Goal: Use online tool/utility: Utilize a website feature to perform a specific function

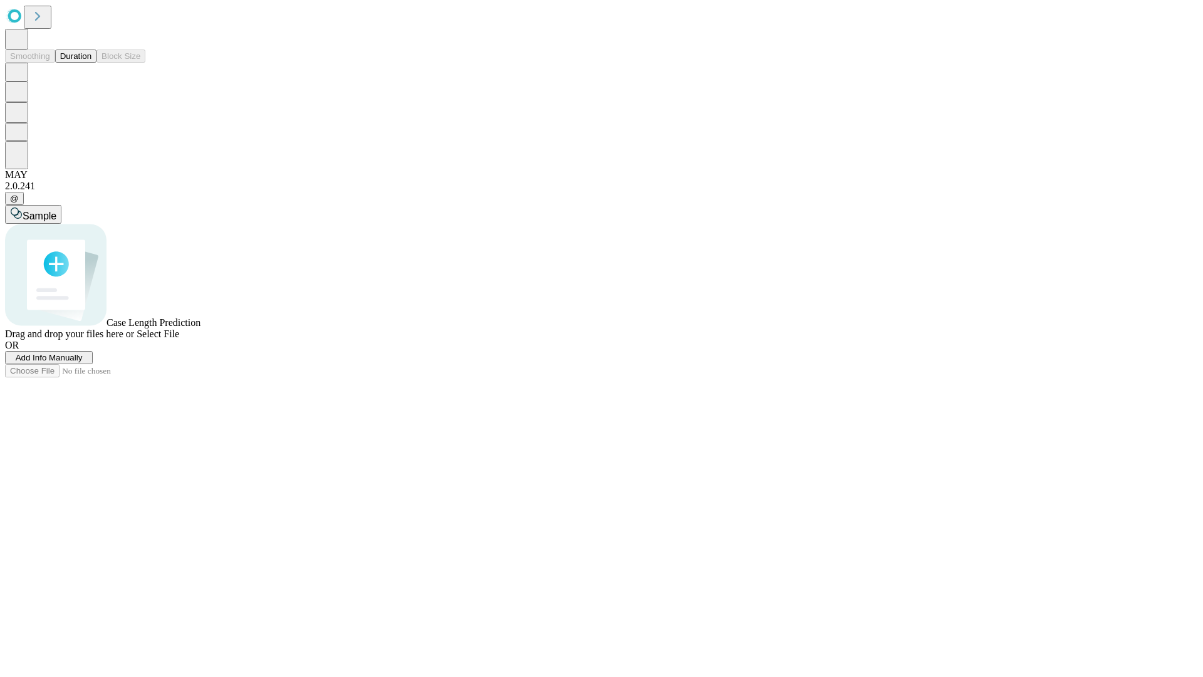
click at [92, 63] on button "Duration" at bounding box center [75, 56] width 41 height 13
click at [83, 362] on span "Add Info Manually" at bounding box center [49, 357] width 67 height 9
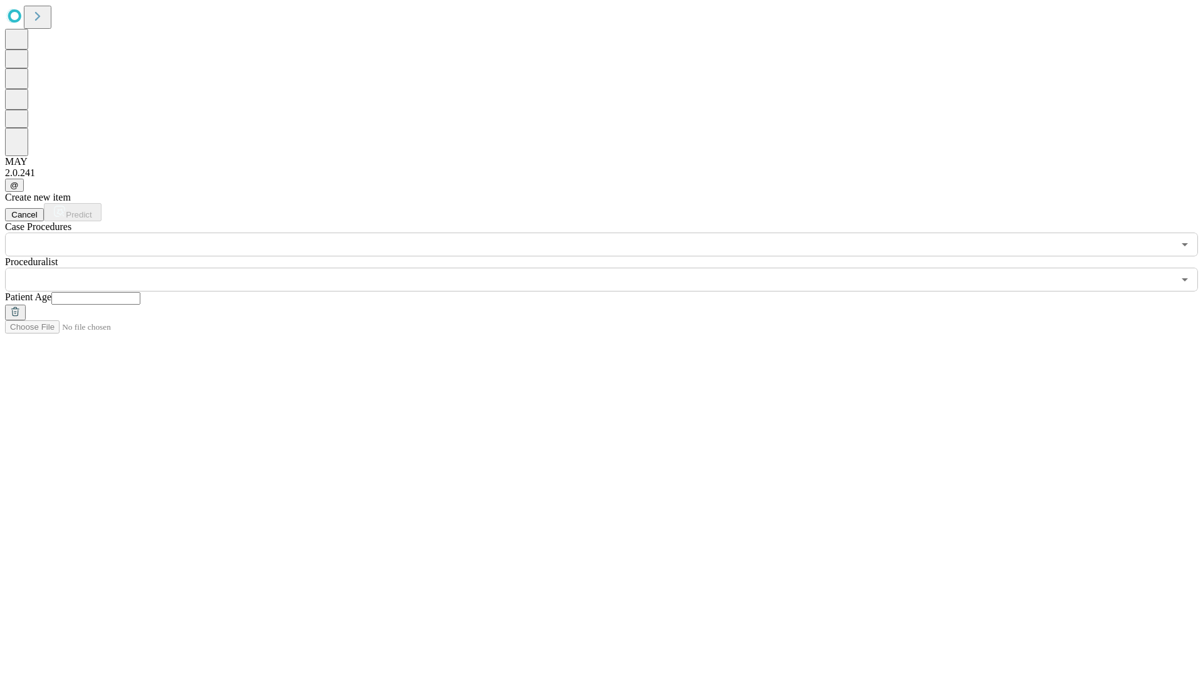
click at [140, 292] on input "text" at bounding box center [95, 298] width 89 height 13
type input "**"
click at [610, 268] on input "text" at bounding box center [589, 280] width 1169 height 24
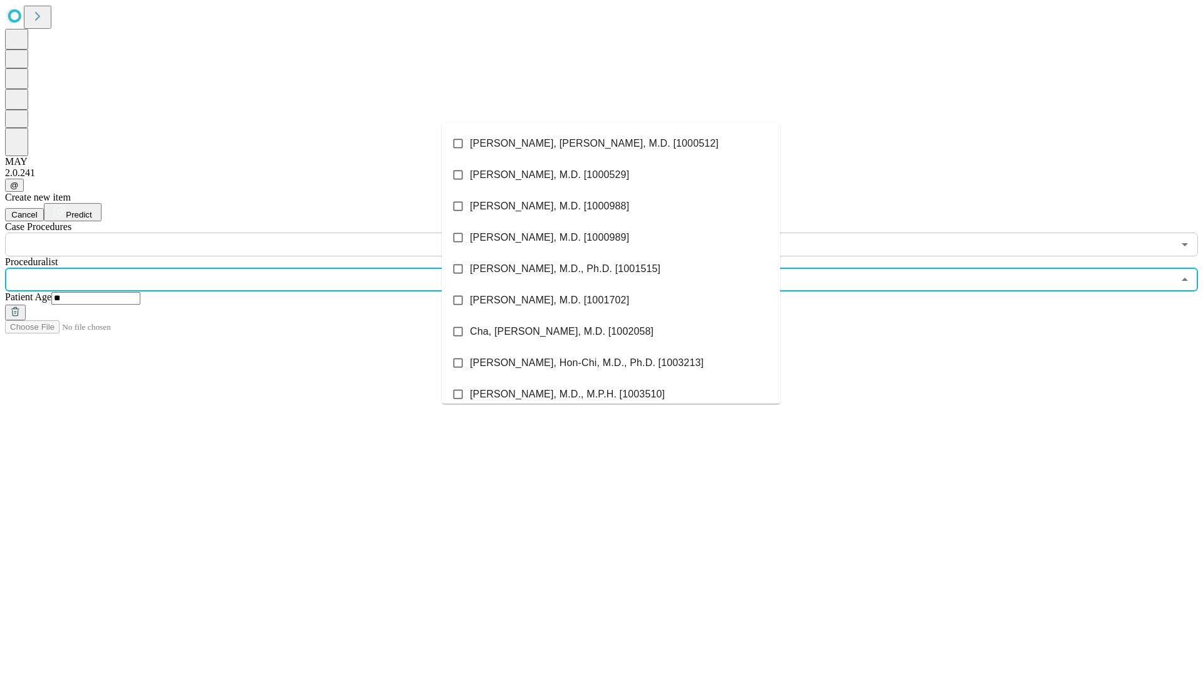
click at [611, 144] on li "[PERSON_NAME], [PERSON_NAME], M.D. [1000512]" at bounding box center [611, 143] width 338 height 31
click at [263, 233] on input "text" at bounding box center [589, 245] width 1169 height 24
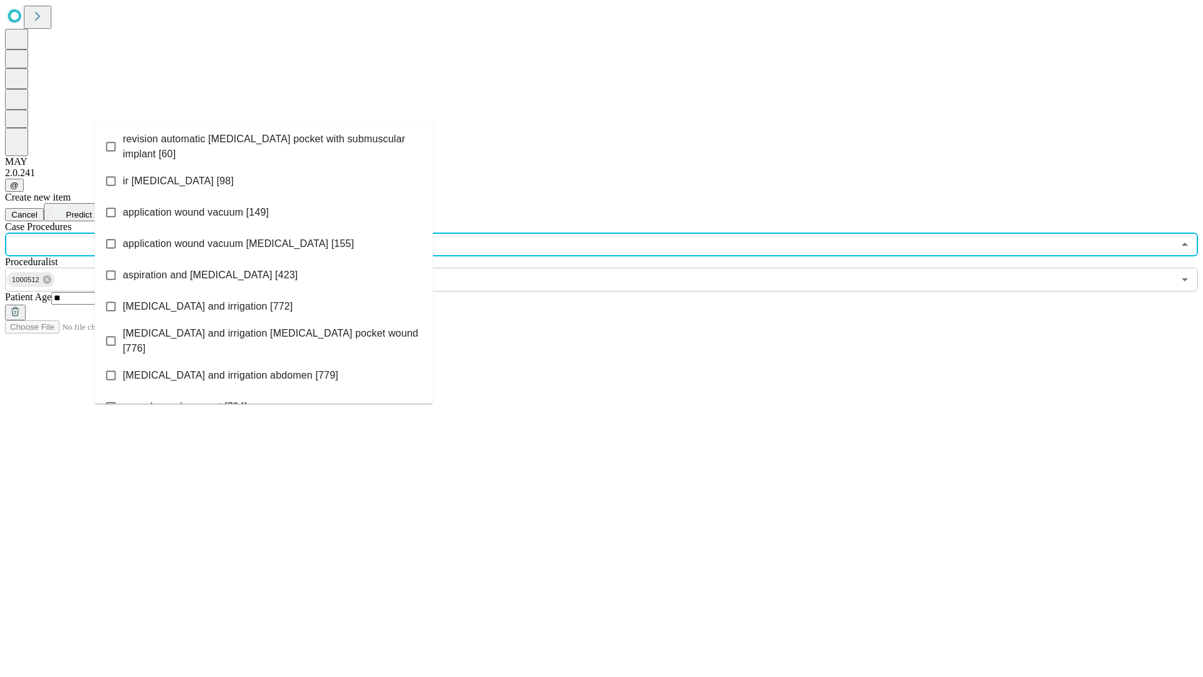
click at [264, 144] on span "revision automatic [MEDICAL_DATA] pocket with submuscular implant [60]" at bounding box center [273, 147] width 300 height 30
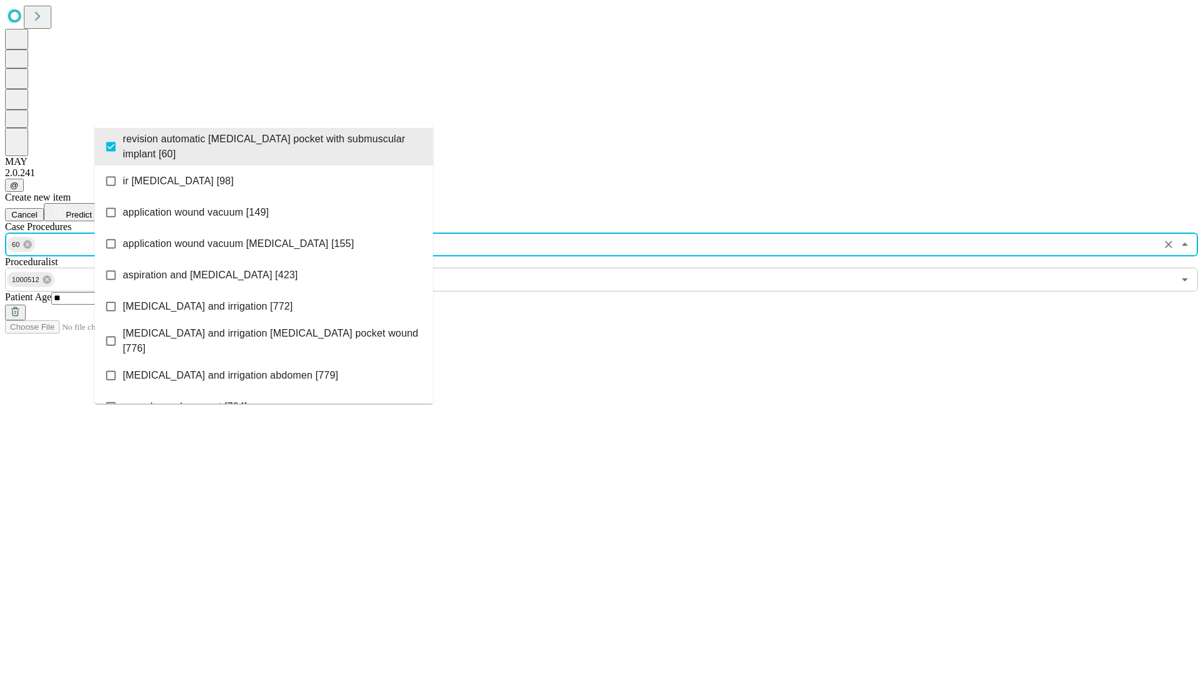
click at [92, 210] on span "Predict" at bounding box center [79, 214] width 26 height 9
